Goal: Information Seeking & Learning: Check status

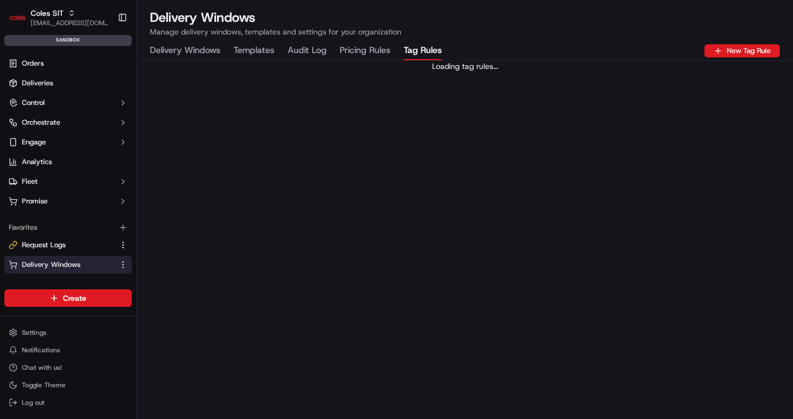
click at [426, 46] on Rules "Tag Rules" at bounding box center [422, 51] width 38 height 19
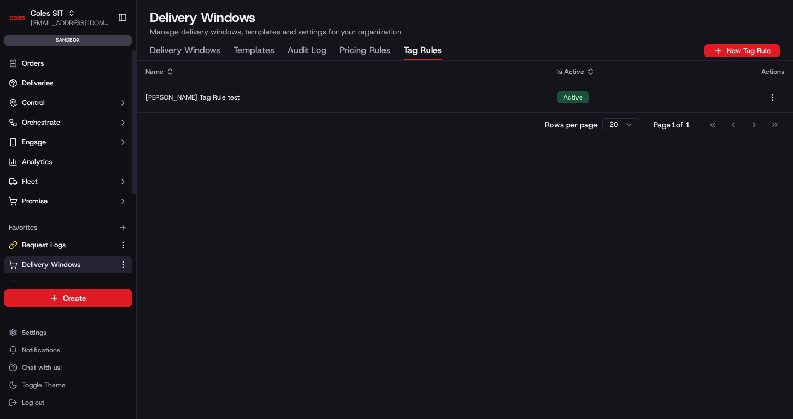
click at [381, 204] on div "Name Is Active Actions Jerry Tag Rule test Active Rows per page 20 Page 1 of 1 …" at bounding box center [465, 240] width 656 height 358
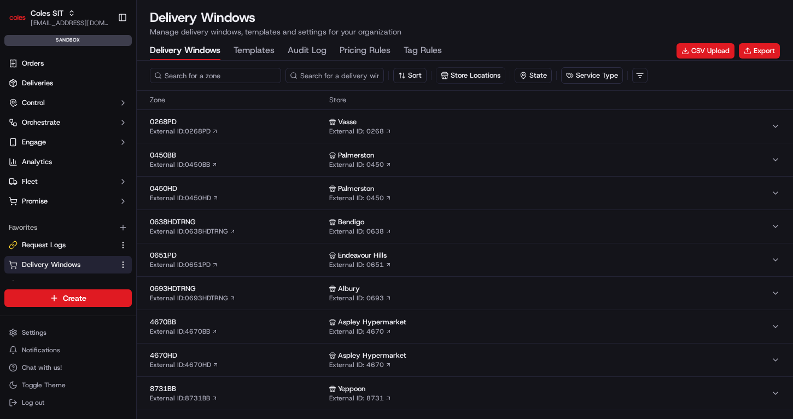
click at [182, 71] on input at bounding box center [215, 75] width 131 height 15
type input "7698"
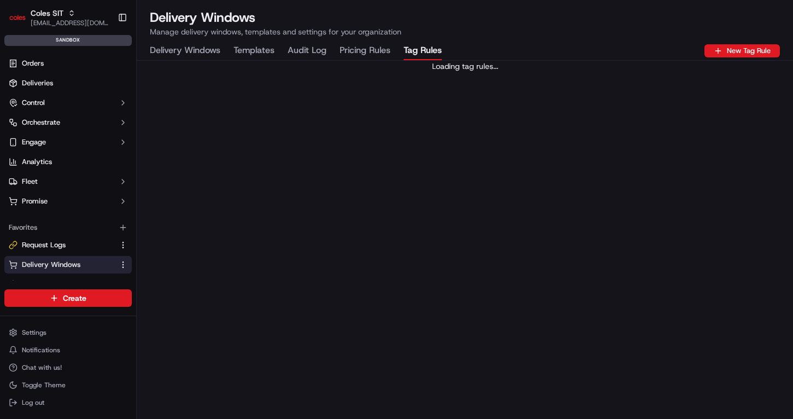
click at [423, 45] on Rules "Tag Rules" at bounding box center [422, 51] width 38 height 19
click at [423, 52] on Rules "Tag Rules" at bounding box center [422, 51] width 38 height 19
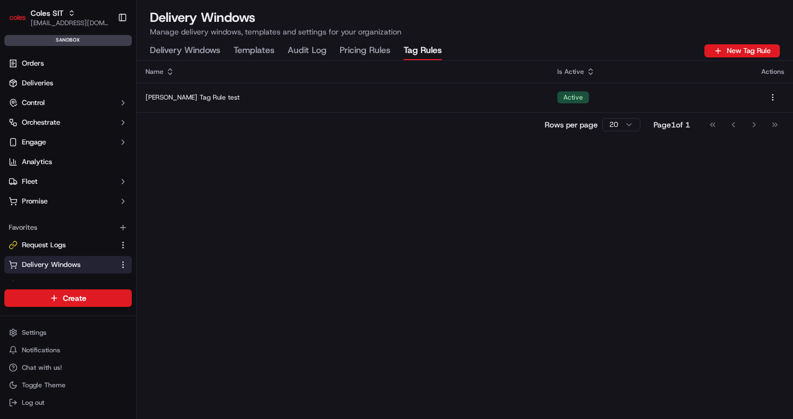
click at [785, 71] on th "Actions" at bounding box center [772, 72] width 40 height 22
click at [611, 125] on html "Coles SIT aditi.goyal@coles.com.au Toggle Sidebar sandbox Orders Deliveries Con…" at bounding box center [396, 209] width 793 height 419
click at [599, 166] on div "Name Is Active Actions Jerry Tag Rule test Active Rows per page 500 Page 1 of 1…" at bounding box center [465, 240] width 656 height 358
click at [314, 49] on Log "Audit Log" at bounding box center [307, 51] width 39 height 19
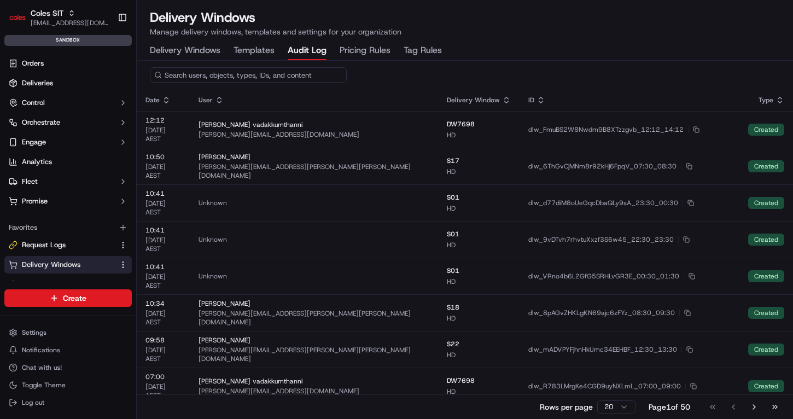
click at [359, 49] on Rules "Pricing Rules" at bounding box center [365, 51] width 51 height 19
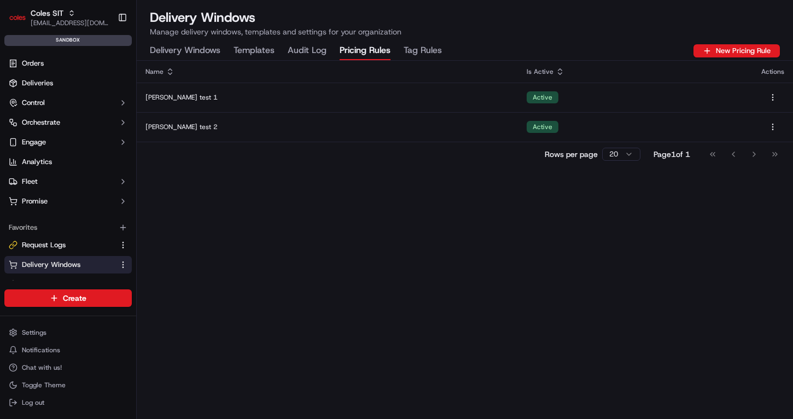
click at [304, 49] on Log "Audit Log" at bounding box center [307, 51] width 39 height 19
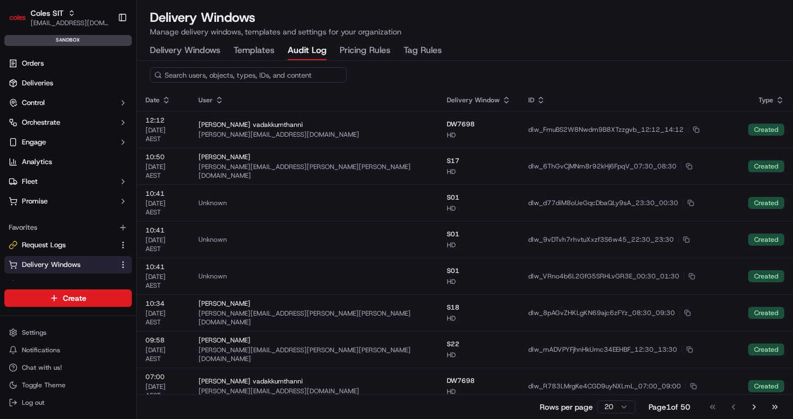
click at [363, 49] on Rules "Pricing Rules" at bounding box center [365, 51] width 51 height 19
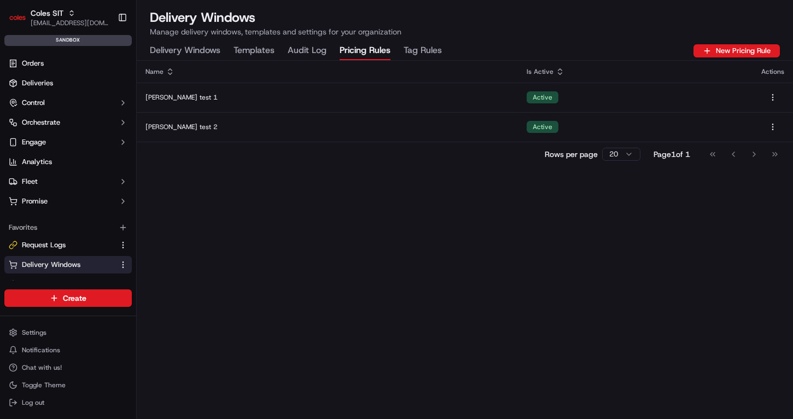
click at [425, 50] on Rules "Tag Rules" at bounding box center [422, 51] width 38 height 19
click at [349, 50] on Rules "Pricing Rules" at bounding box center [365, 51] width 51 height 19
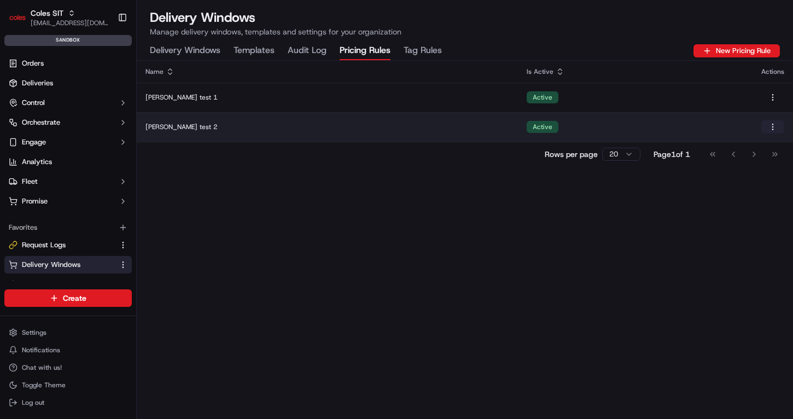
click at [774, 126] on html "Coles SIT aditi.goyal@coles.com.au Toggle Sidebar sandbox Orders Deliveries Con…" at bounding box center [396, 209] width 793 height 419
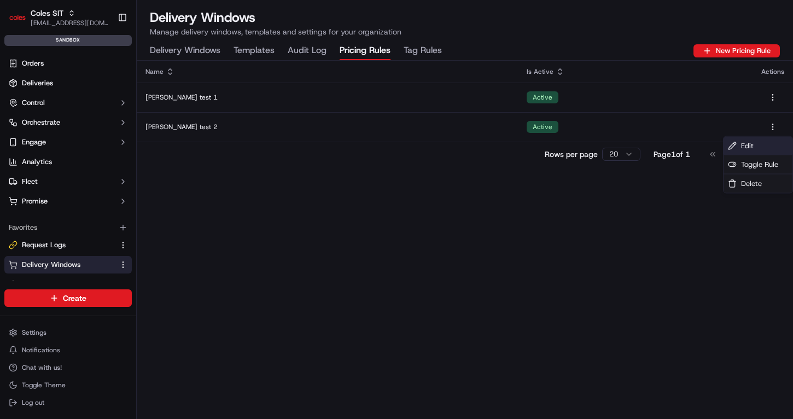
click at [754, 144] on div "Edit" at bounding box center [757, 146] width 69 height 19
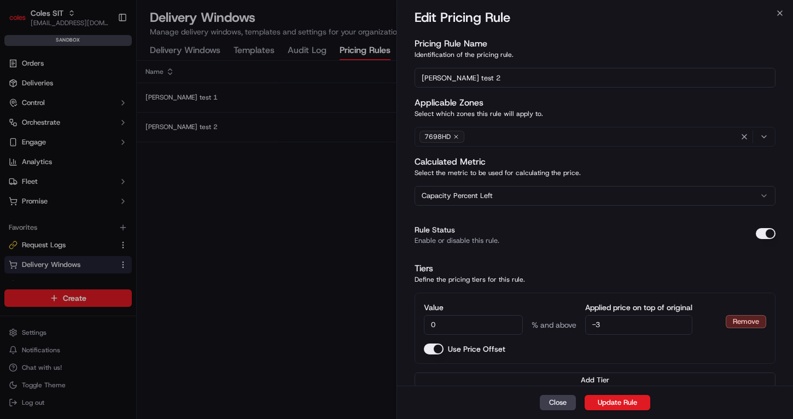
scroll to position [4, 0]
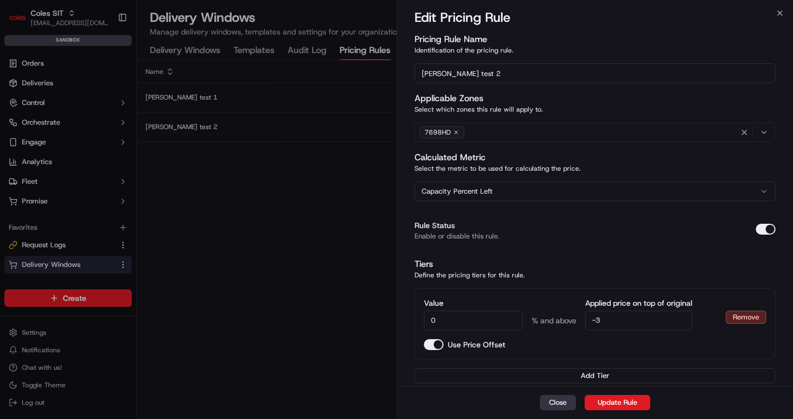
click at [563, 398] on button "Close" at bounding box center [558, 402] width 36 height 15
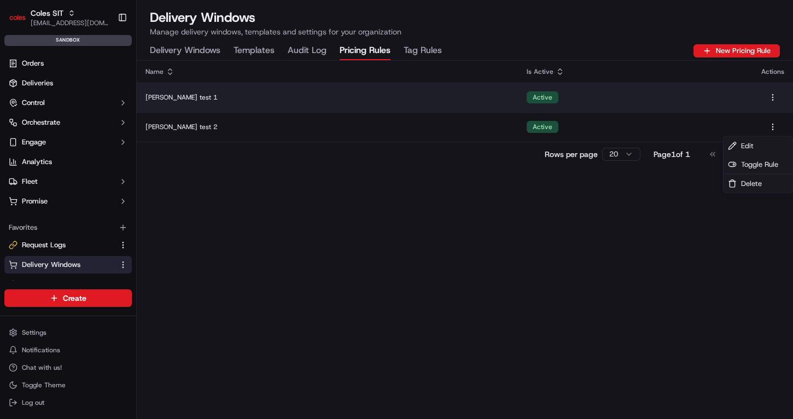
click at [271, 95] on div "Jerry test 1" at bounding box center [327, 97] width 364 height 9
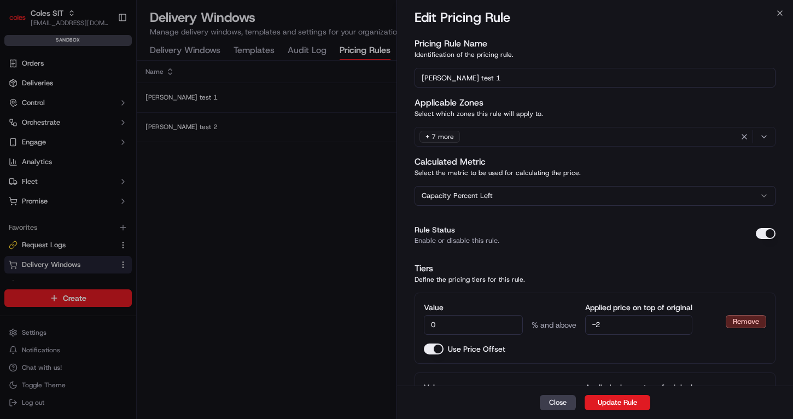
click at [650, 136] on div "+ 7 more" at bounding box center [594, 136] width 355 height 16
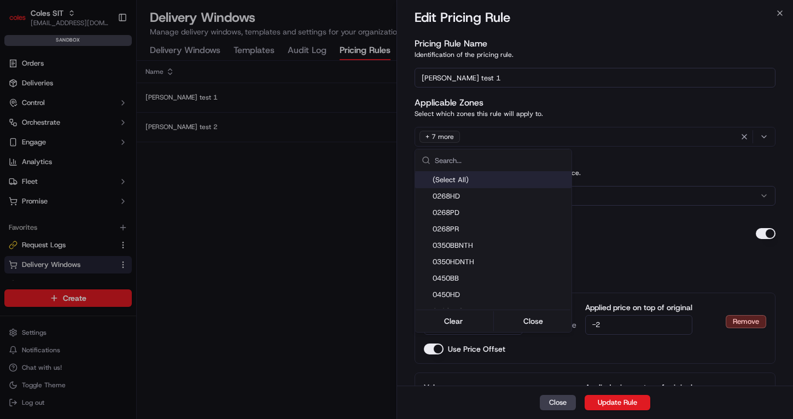
click at [317, 162] on div at bounding box center [396, 209] width 793 height 419
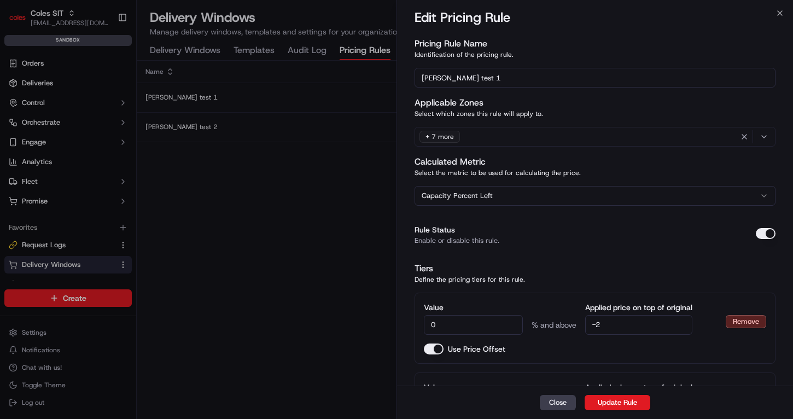
click at [518, 137] on div "+ 7 more" at bounding box center [594, 136] width 355 height 16
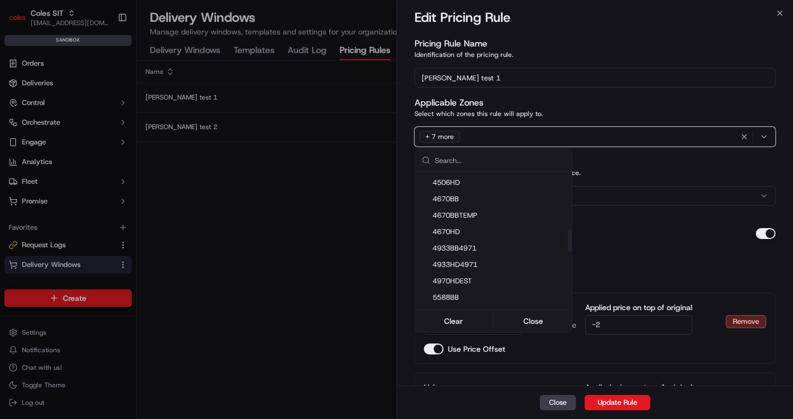
scroll to position [0, 0]
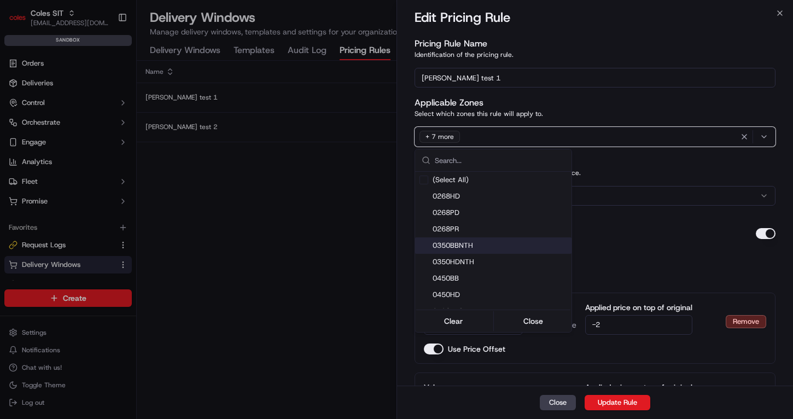
click at [299, 218] on div at bounding box center [396, 209] width 793 height 419
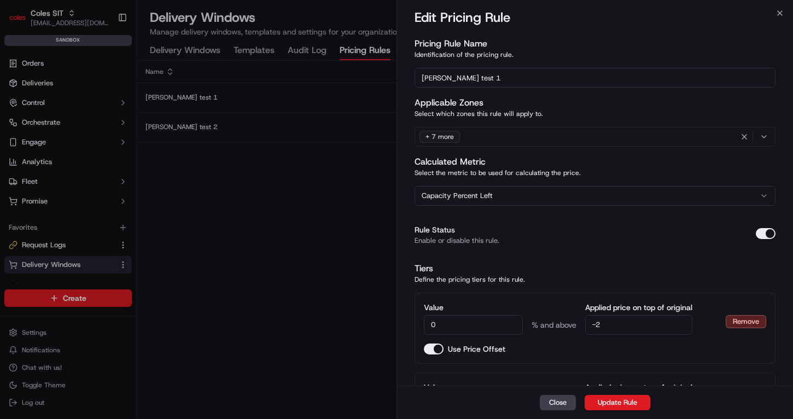
click at [498, 137] on div "+ 7 more" at bounding box center [594, 136] width 355 height 16
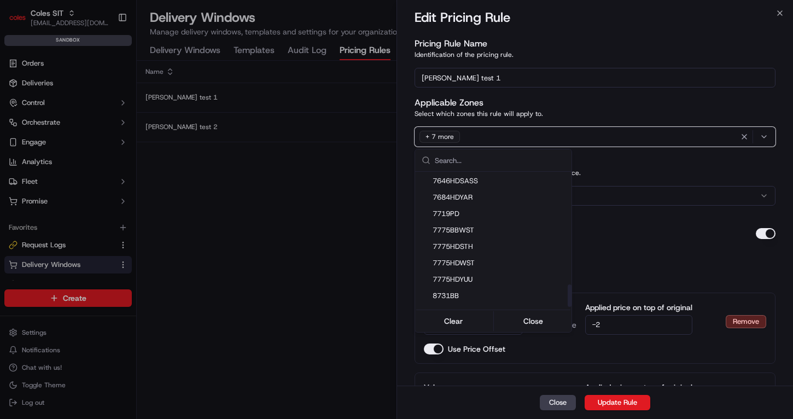
scroll to position [700, 0]
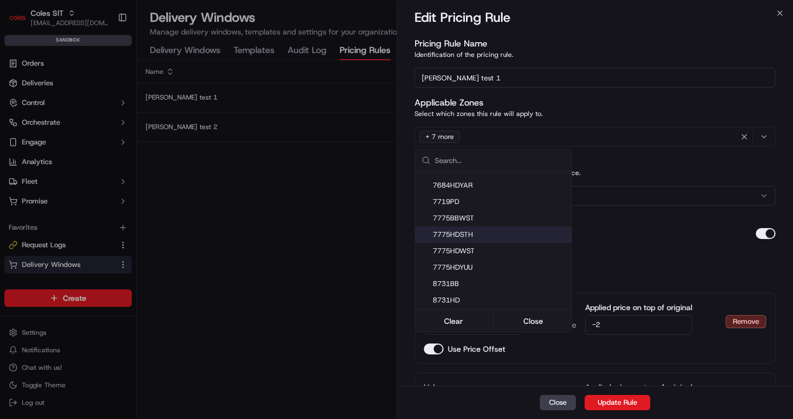
click at [298, 225] on div at bounding box center [396, 209] width 793 height 419
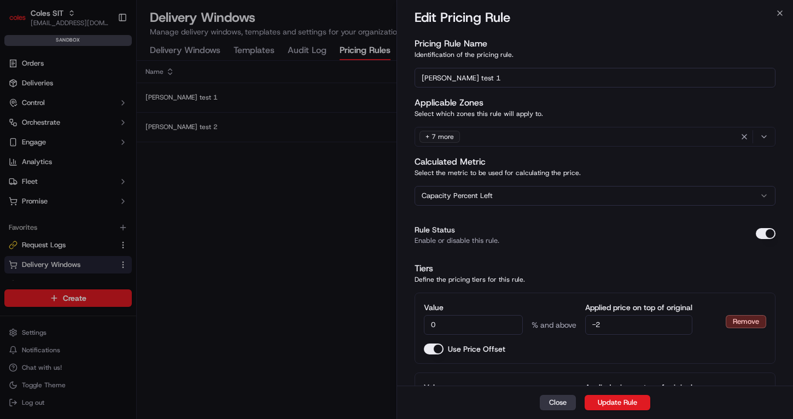
click at [553, 402] on button "Close" at bounding box center [558, 402] width 36 height 15
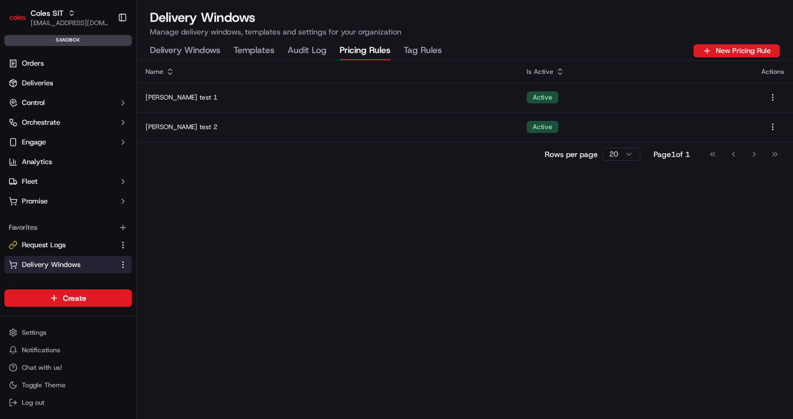
click at [425, 46] on Rules "Tag Rules" at bounding box center [422, 51] width 38 height 19
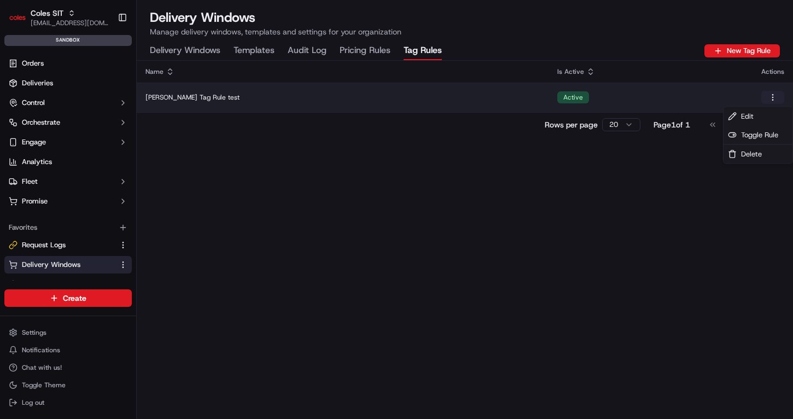
click at [769, 100] on html "Coles SIT aditi.goyal@coles.com.au Toggle Sidebar sandbox Orders Deliveries Con…" at bounding box center [396, 209] width 793 height 419
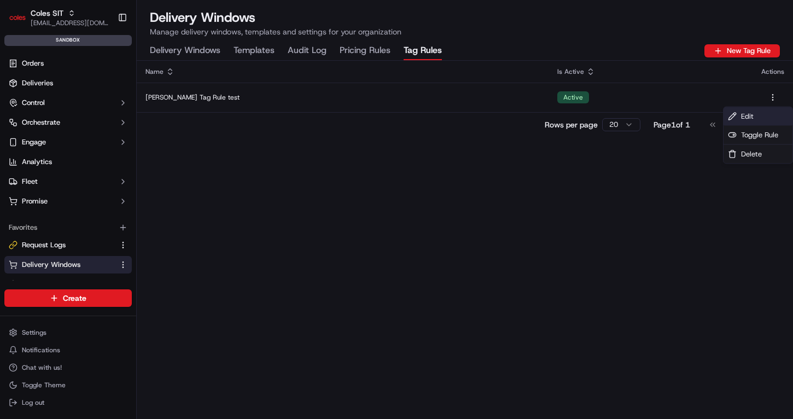
click at [758, 117] on div "Edit" at bounding box center [757, 116] width 69 height 19
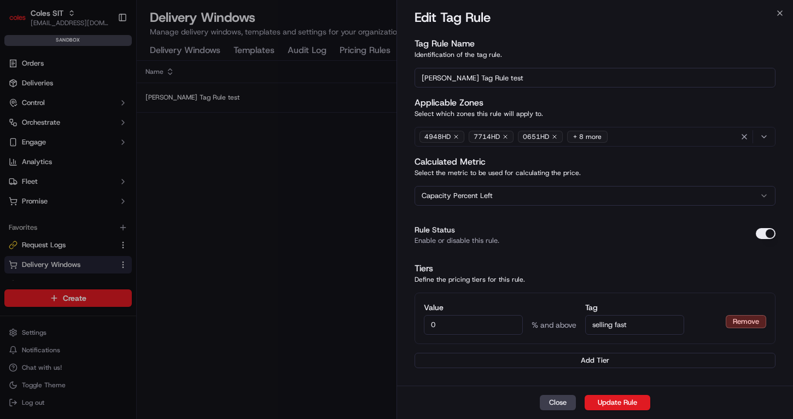
click at [694, 136] on div "4948HD 7714HD 0651HD + 8 more" at bounding box center [594, 136] width 355 height 16
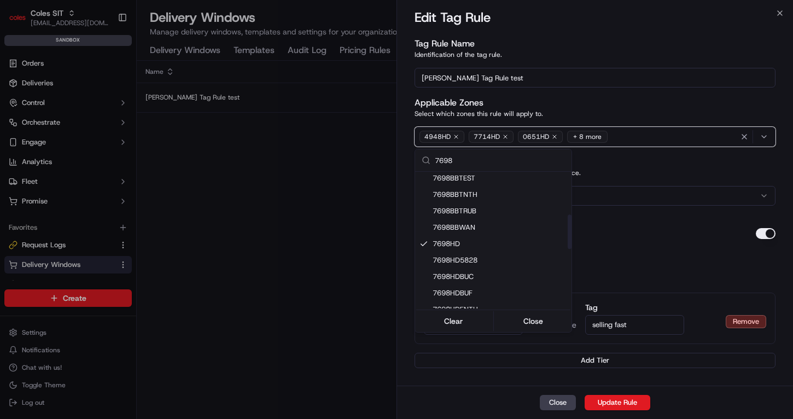
scroll to position [169, 0]
type input "7698"
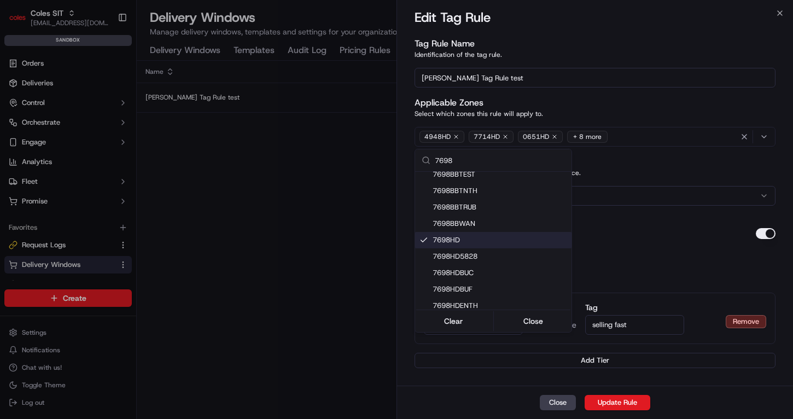
click at [688, 162] on div at bounding box center [396, 209] width 793 height 419
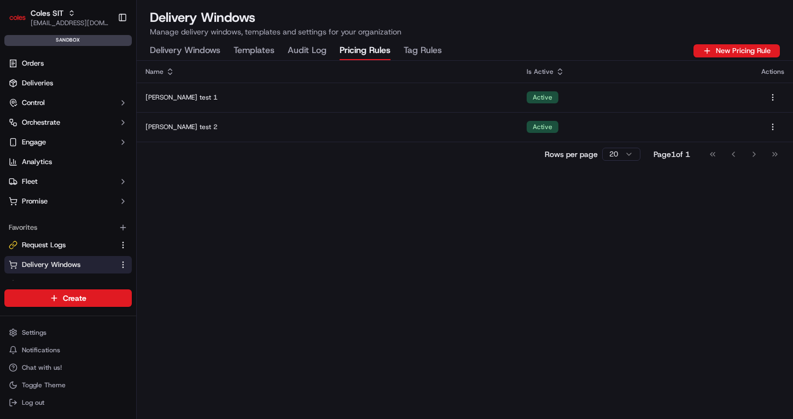
click at [364, 48] on Rules "Pricing Rules" at bounding box center [365, 51] width 51 height 19
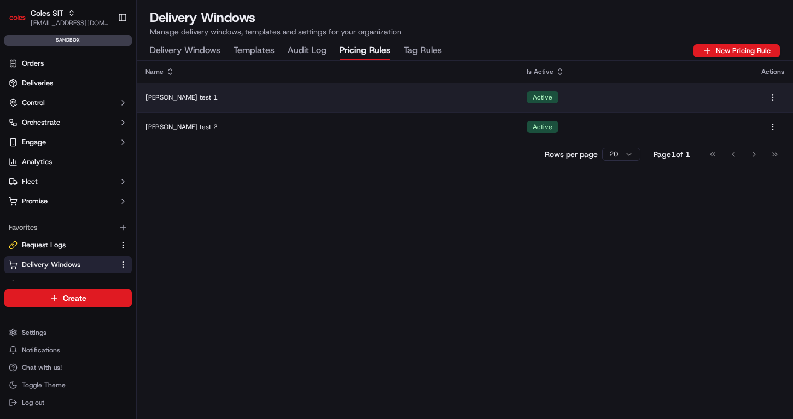
click at [705, 100] on td "Active" at bounding box center [635, 98] width 235 height 30
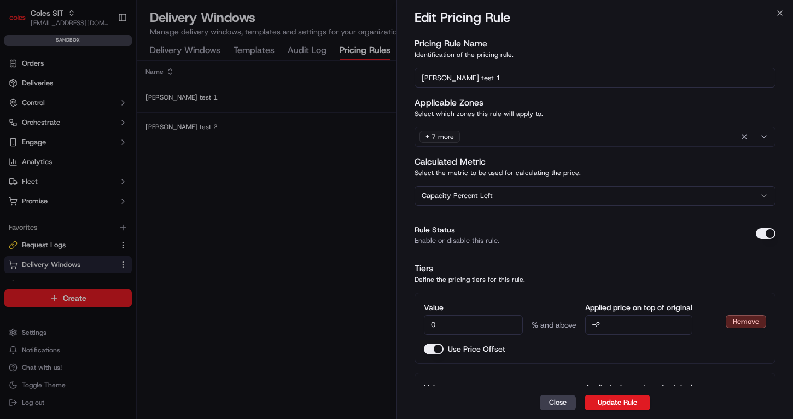
click at [552, 133] on div "+ 7 more" at bounding box center [594, 136] width 355 height 16
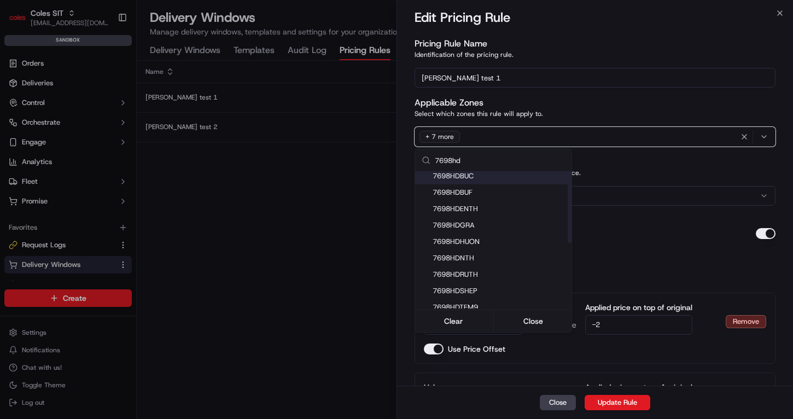
scroll to position [0, 0]
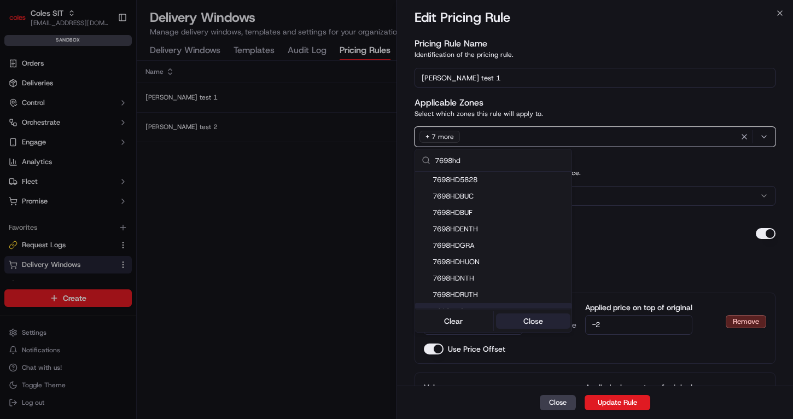
type input "7698hd"
click at [523, 323] on button "Close" at bounding box center [533, 320] width 75 height 15
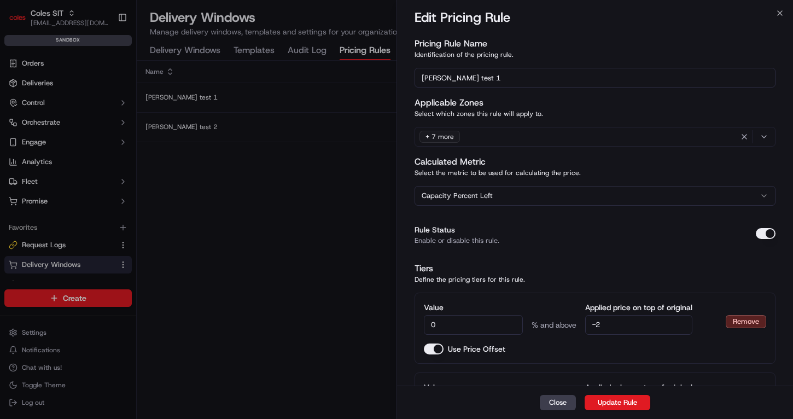
click at [444, 136] on div "+ 7 more" at bounding box center [439, 137] width 40 height 12
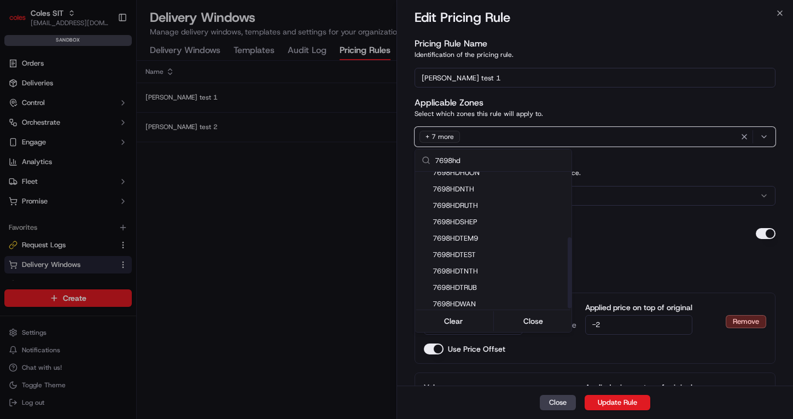
scroll to position [126, 0]
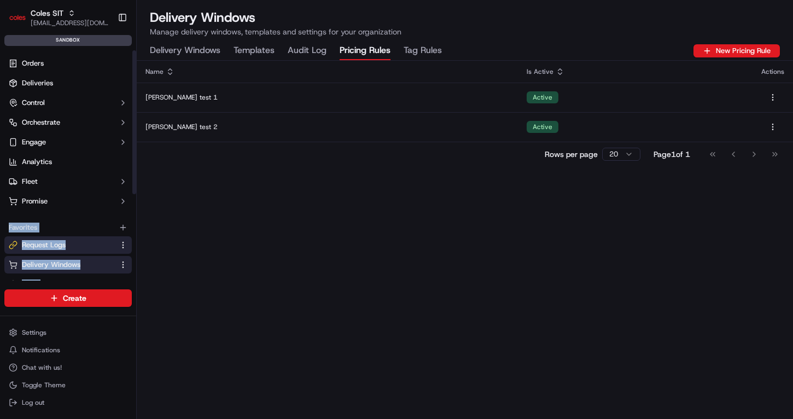
click at [54, 247] on span "Request Logs" at bounding box center [44, 245] width 44 height 10
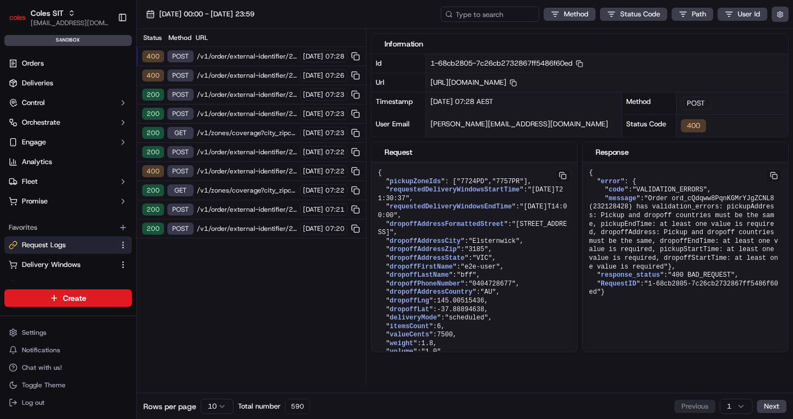
click at [236, 50] on div "400 POST /v1/order/external-identifier/232128428/delivery-window 18/09/2025 07:…" at bounding box center [251, 56] width 229 height 19
click at [248, 59] on span "/v1/order/external-identifier/232128428/delivery-window" at bounding box center [247, 56] width 100 height 9
click at [264, 56] on span "/v1/order/external-identifier/232128428/delivery-window" at bounding box center [247, 56] width 100 height 9
click at [254, 73] on span "/v1/order/external-identifier/232128428/delivery-window" at bounding box center [247, 75] width 100 height 9
click at [243, 97] on span "/v1/order/external-identifier/232127494/delivery-window" at bounding box center [247, 94] width 100 height 9
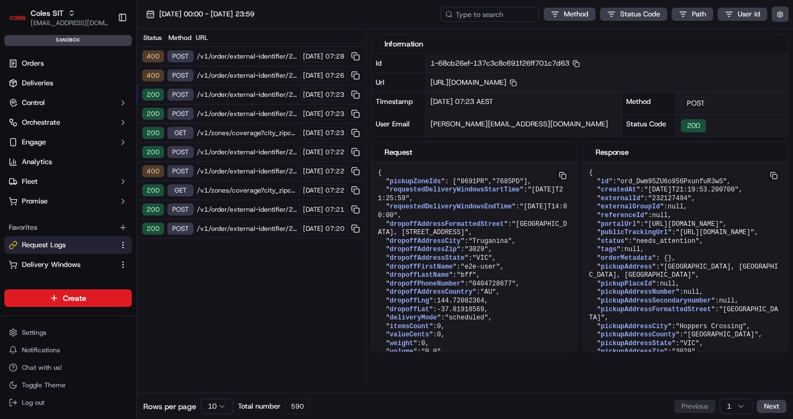
click at [238, 114] on span "/v1/order/external-identifier/232117028/delivery-window" at bounding box center [247, 113] width 100 height 9
click at [234, 134] on span "/v1/zones/coverage?city_zipcode=Endeavour%20Hills_3802" at bounding box center [247, 132] width 100 height 9
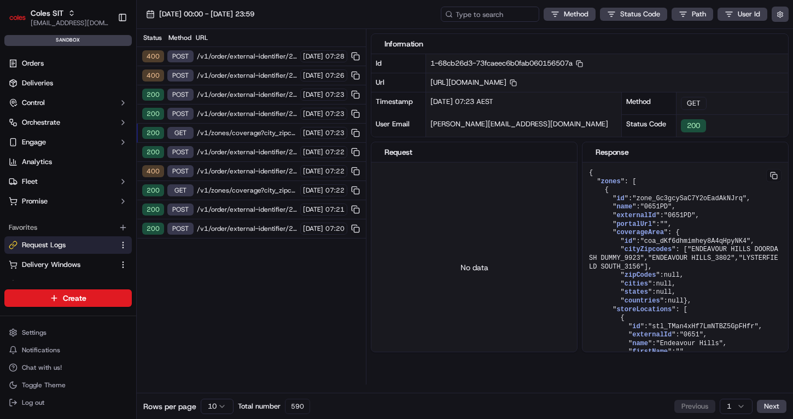
click at [230, 157] on div "200 POST /v1/order/external-identifier/232117031/delivery-window 18/09/2025 07:…" at bounding box center [251, 152] width 229 height 19
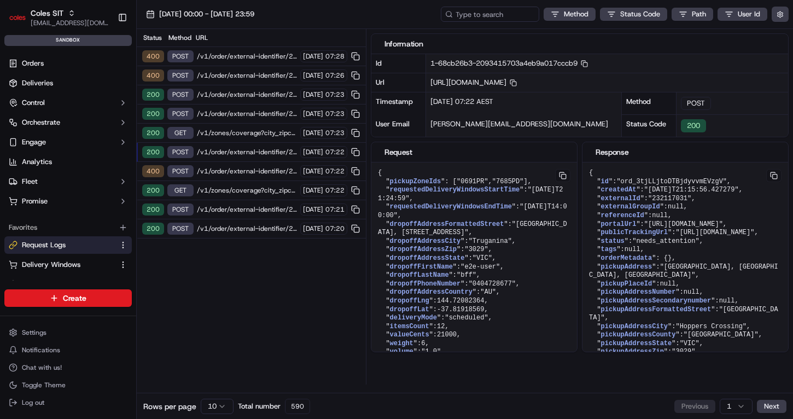
click at [238, 168] on span "/v1/order/external-identifier/232127495/delivery-window" at bounding box center [247, 171] width 100 height 9
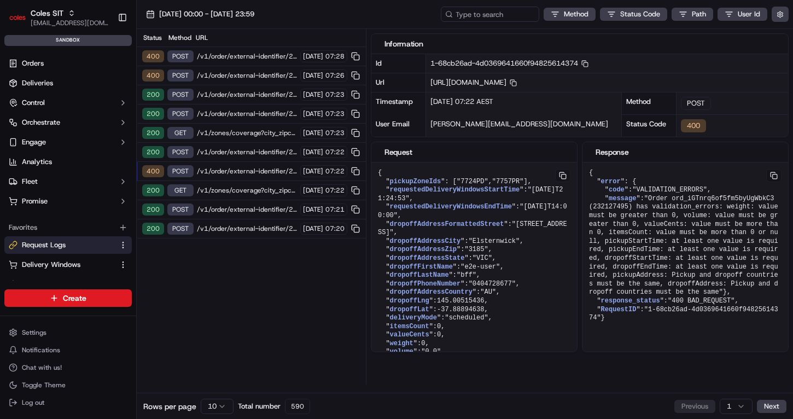
click at [239, 189] on span "/v1/zones/coverage?city_zipcode=[GEOGRAPHIC_DATA]" at bounding box center [247, 190] width 100 height 9
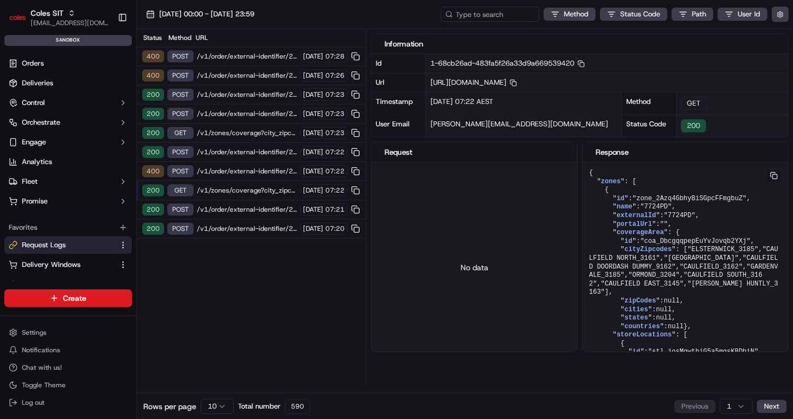
click at [230, 211] on span "/v1/order/external-identifier/232117031/delivery-window" at bounding box center [247, 209] width 100 height 9
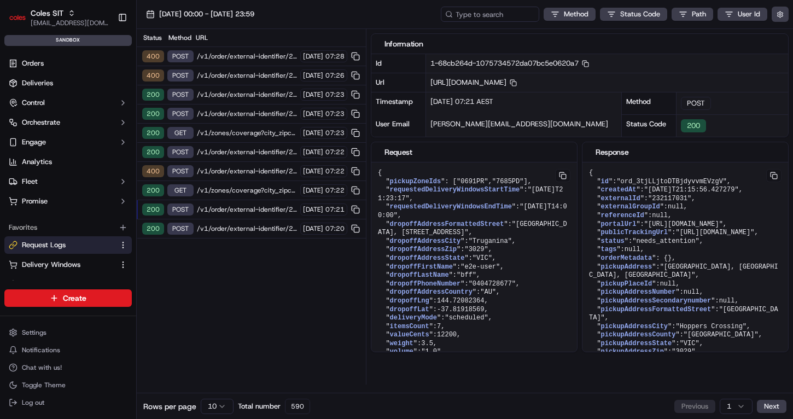
click at [239, 226] on span "/v1/order/external-identifier/232150318/delivery-window" at bounding box center [247, 228] width 100 height 9
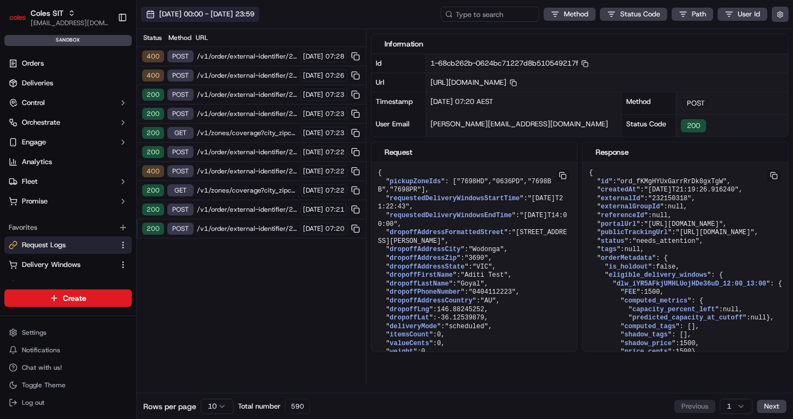
click at [232, 14] on span "[DATE] 00:00 - [DATE] 23:59" at bounding box center [206, 14] width 95 height 10
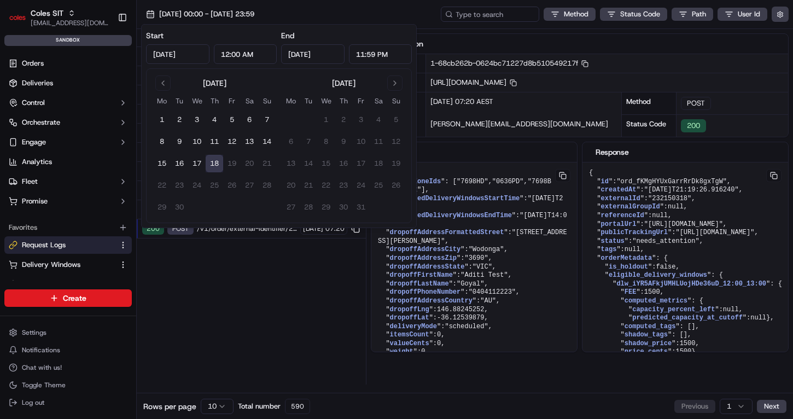
click at [244, 305] on div "Status Method URL 400 POST /v1/order/external-identifier/232128428/delivery-win…" at bounding box center [251, 206] width 229 height 355
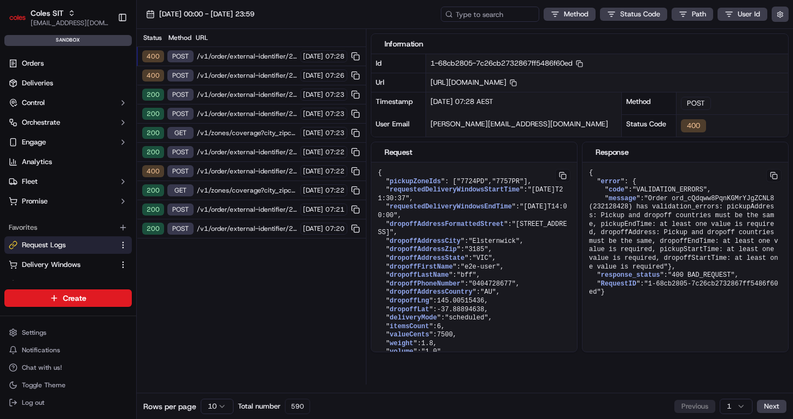
click at [227, 53] on span "/v1/order/external-identifier/232128428/delivery-window" at bounding box center [247, 56] width 100 height 9
click at [255, 53] on span "/v1/order/external-identifier/232128428/delivery-window" at bounding box center [247, 56] width 100 height 9
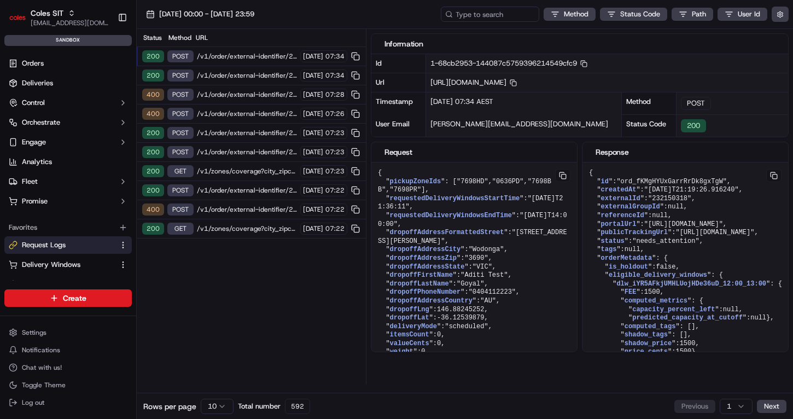
click at [218, 54] on span "/v1/order/external-identifier/232150318/delivery-window" at bounding box center [247, 56] width 100 height 9
click at [242, 57] on span "/v1/order/external-identifier/232150318/delivery-window" at bounding box center [247, 56] width 100 height 9
click at [227, 73] on span "/v1/order/external-identifier/232150318/delivery-window" at bounding box center [247, 75] width 100 height 9
click at [242, 47] on div "200 POST /v1/order/external-identifier/232150318/delivery-window [DATE] 07:34" at bounding box center [251, 56] width 229 height 19
click at [723, 236] on span ""[URL][DOMAIN_NAME]"" at bounding box center [714, 233] width 79 height 8
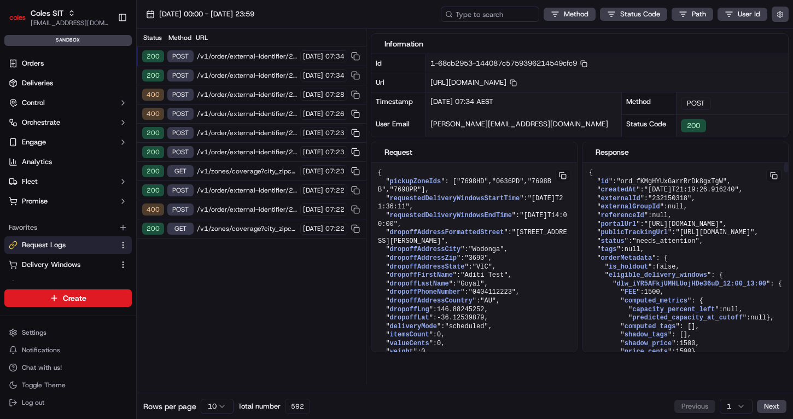
click at [773, 182] on button at bounding box center [773, 175] width 15 height 13
click at [587, 64] on icon "button" at bounding box center [583, 63] width 7 height 7
click at [587, 67] on rect "button" at bounding box center [584, 65] width 4 height 4
